Goal: Transaction & Acquisition: Purchase product/service

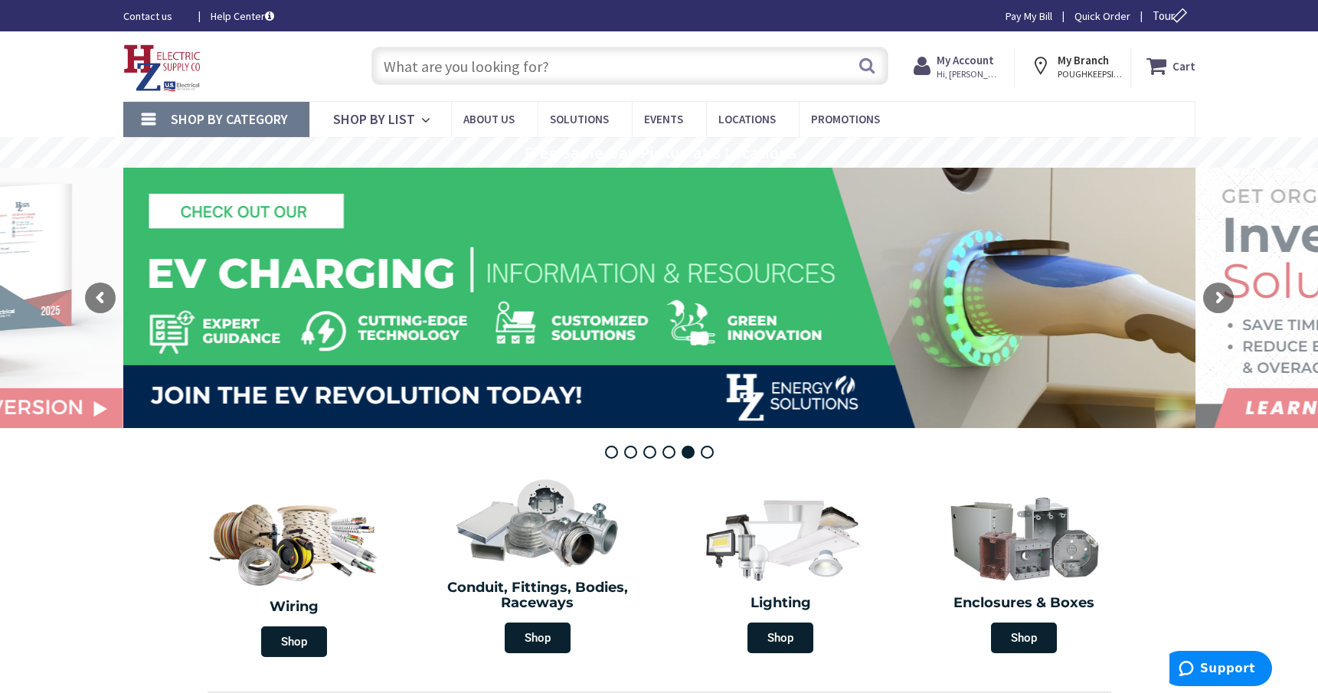
click at [387, 68] on input "text" at bounding box center [629, 66] width 517 height 38
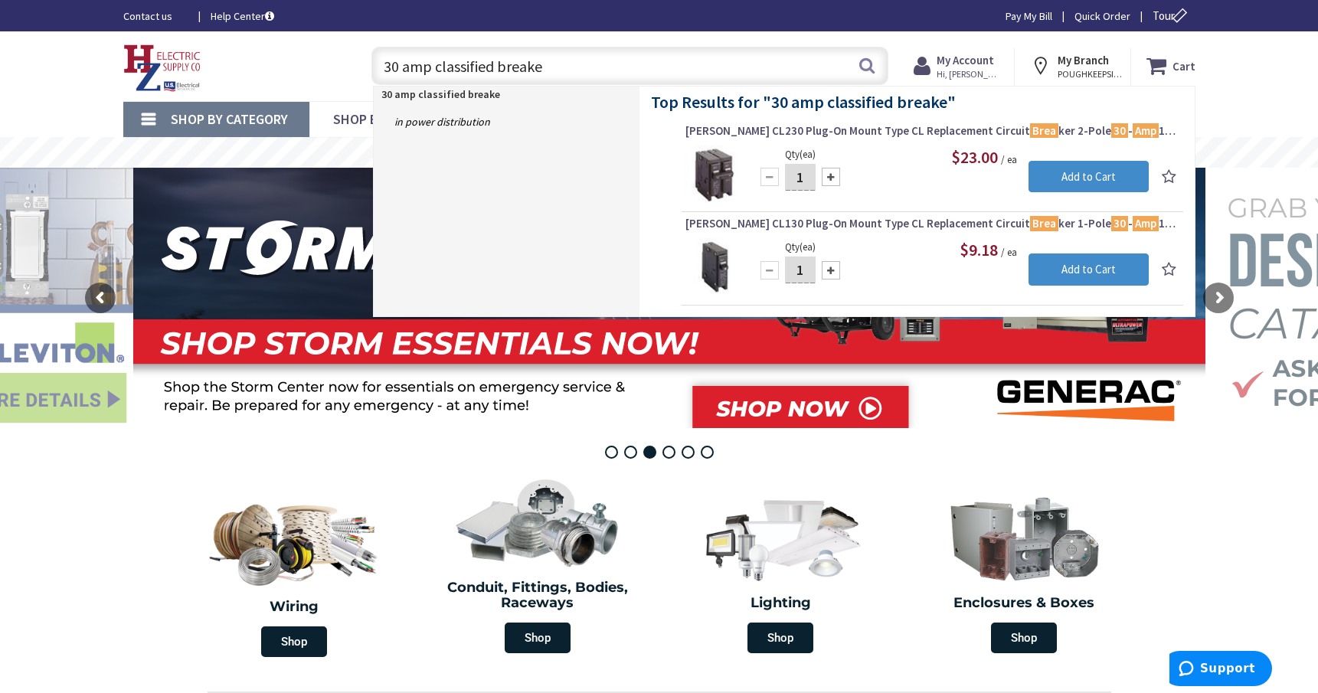
type input "30 amp classified breaker"
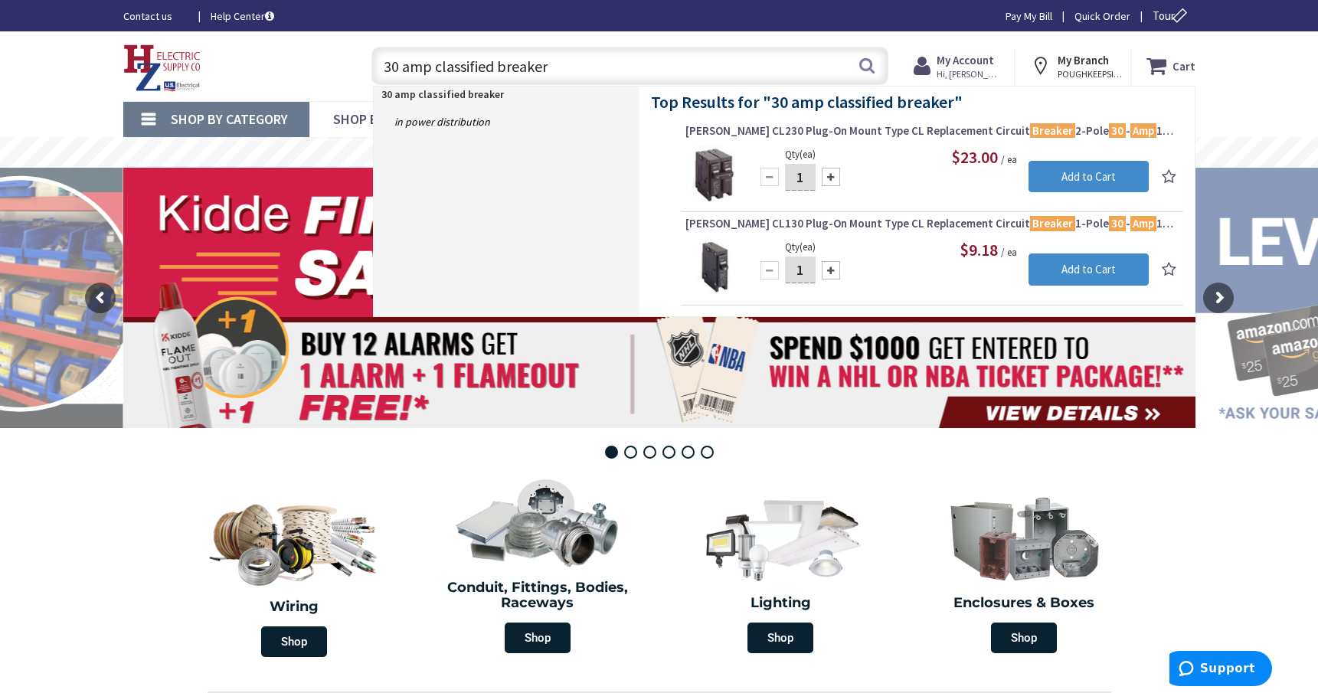
drag, startPoint x: 573, startPoint y: 74, endPoint x: 440, endPoint y: 91, distance: 134.3
click at [439, 91] on header "Skip to Content Toggle Nav 30 amp classified breaker 30 amp classified breaker …" at bounding box center [659, 66] width 1318 height 70
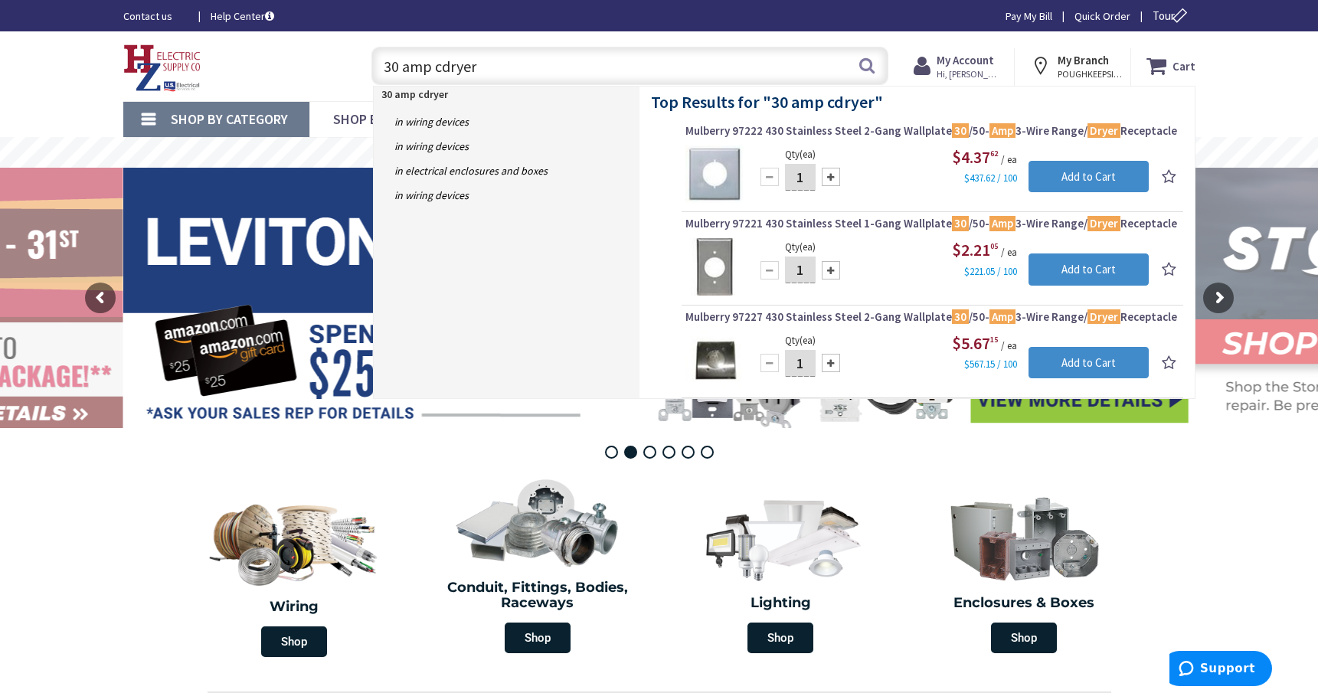
click at [443, 69] on input "30 amp cdryer" at bounding box center [629, 66] width 517 height 38
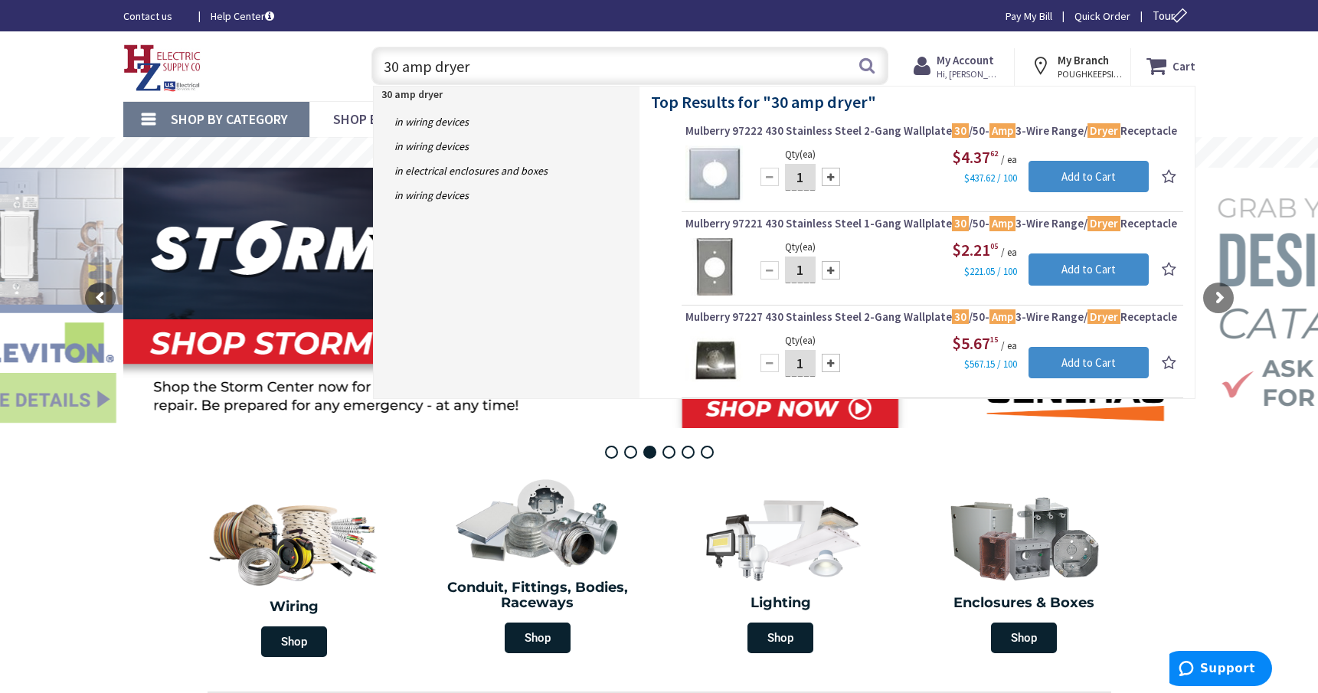
click at [475, 63] on input "30 amp dryer" at bounding box center [629, 66] width 517 height 38
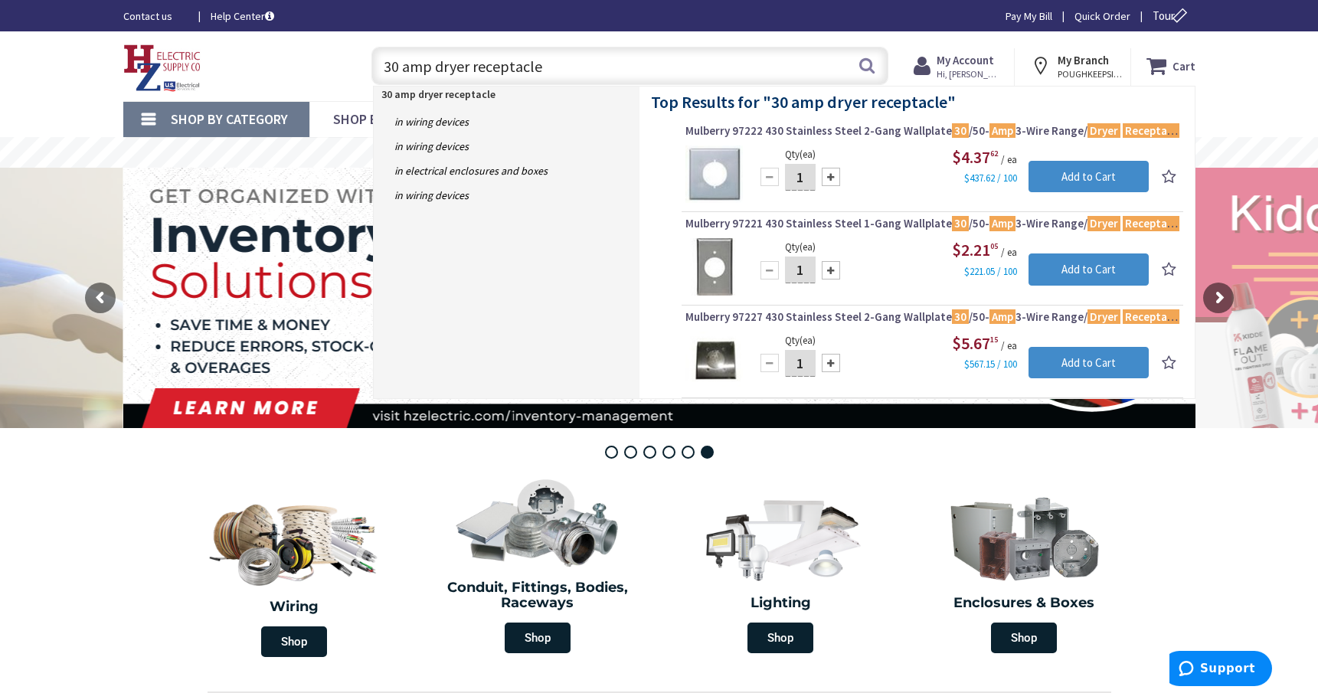
drag, startPoint x: 466, startPoint y: 66, endPoint x: 436, endPoint y: 80, distance: 33.2
click at [436, 80] on input "30 amp dryer receptacle" at bounding box center [629, 66] width 517 height 38
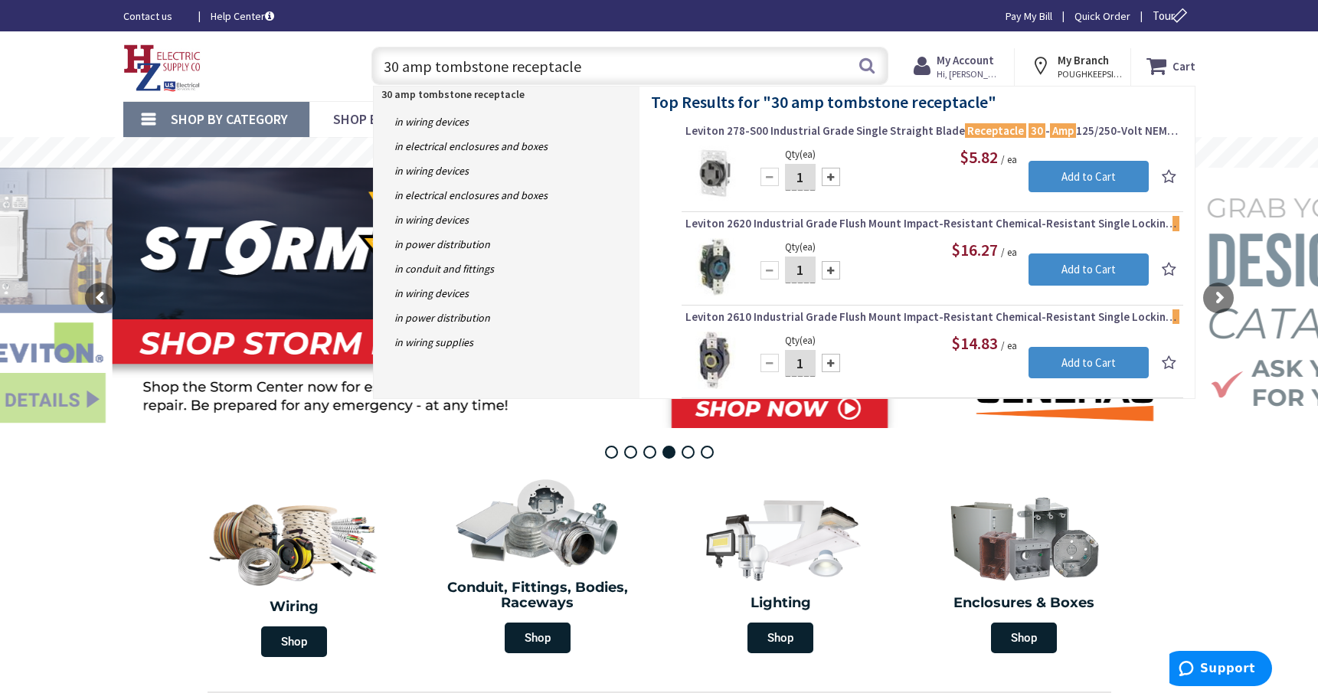
drag, startPoint x: 433, startPoint y: 65, endPoint x: 507, endPoint y: 69, distance: 74.4
click at [507, 69] on input "30 amp tombstone receptacle" at bounding box center [629, 66] width 517 height 38
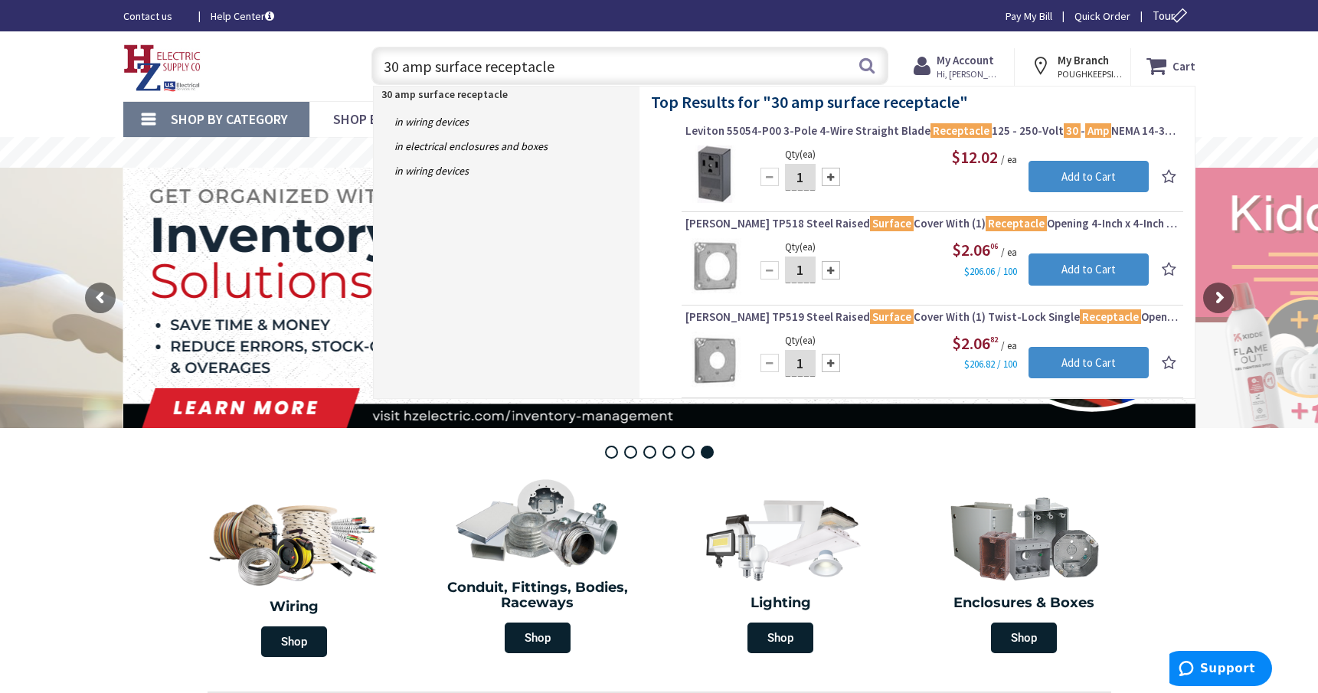
type input "30 amp surface receptacle"
